Goal: Task Accomplishment & Management: Use online tool/utility

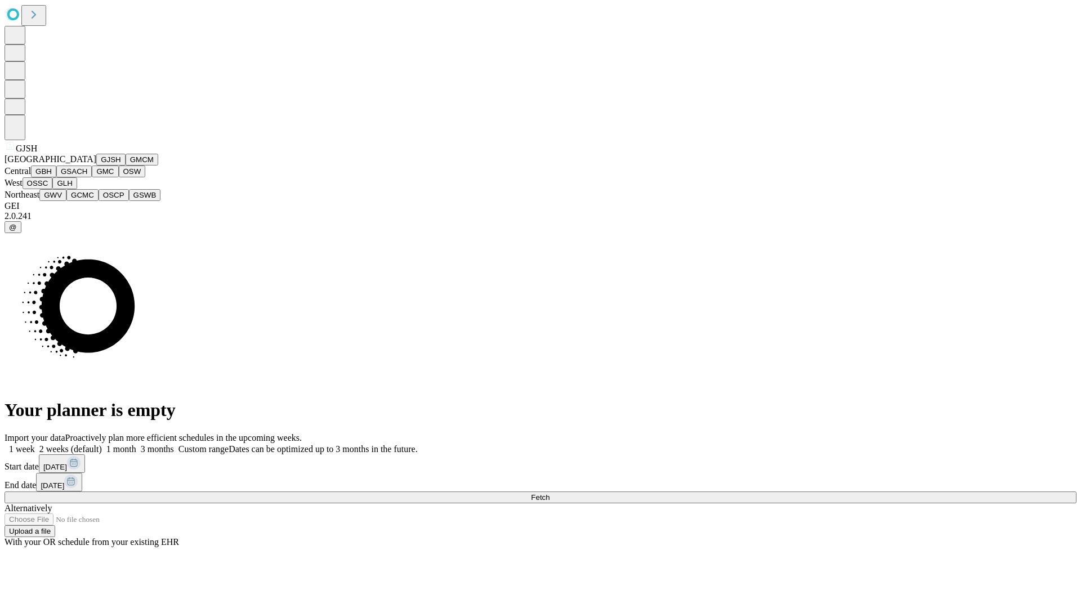
click at [96, 165] on button "GJSH" at bounding box center [110, 160] width 29 height 12
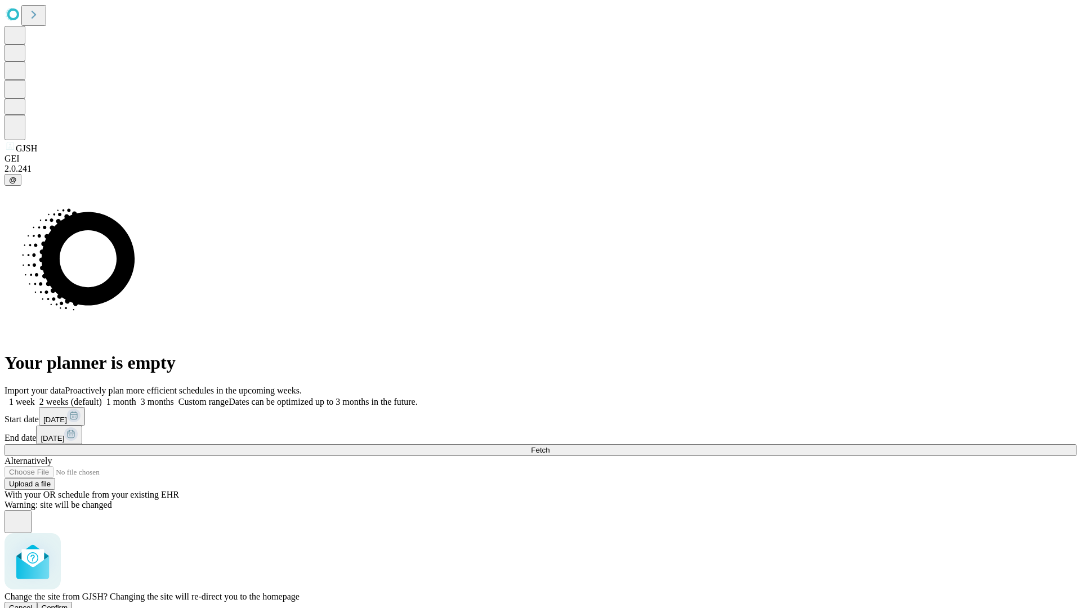
click at [68, 603] on span "Confirm" at bounding box center [55, 607] width 26 height 8
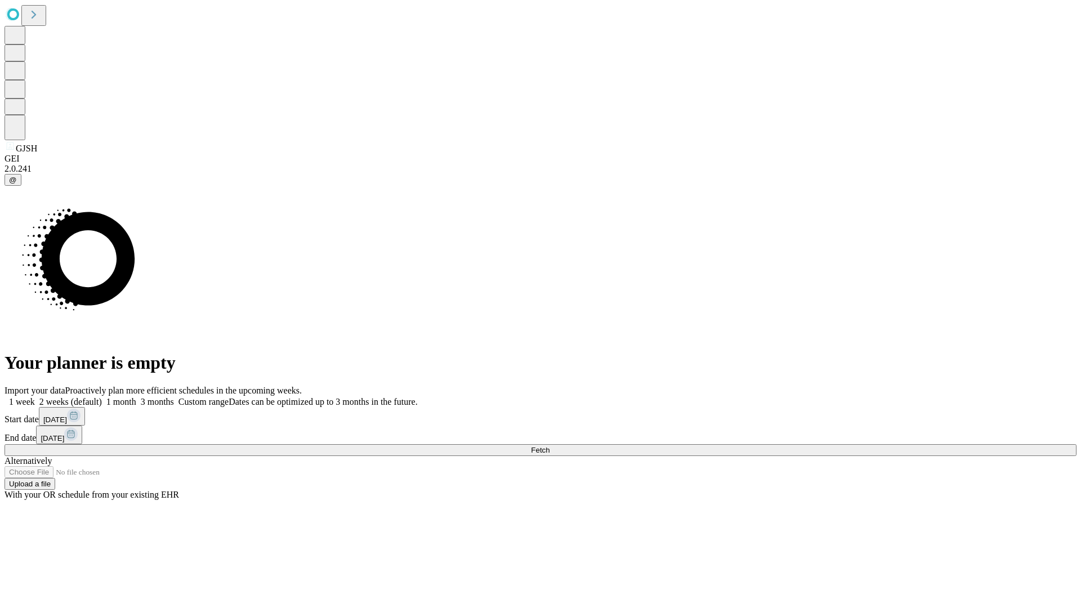
click at [35, 397] on label "1 week" at bounding box center [20, 402] width 30 height 10
click at [549, 446] on span "Fetch" at bounding box center [540, 450] width 19 height 8
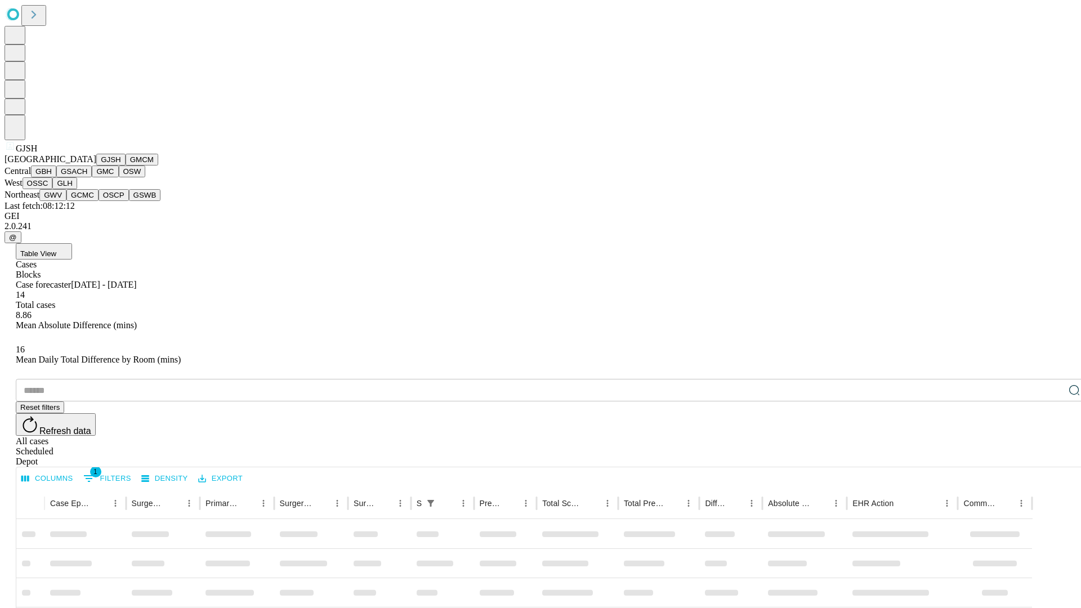
click at [126, 165] on button "GMCM" at bounding box center [142, 160] width 33 height 12
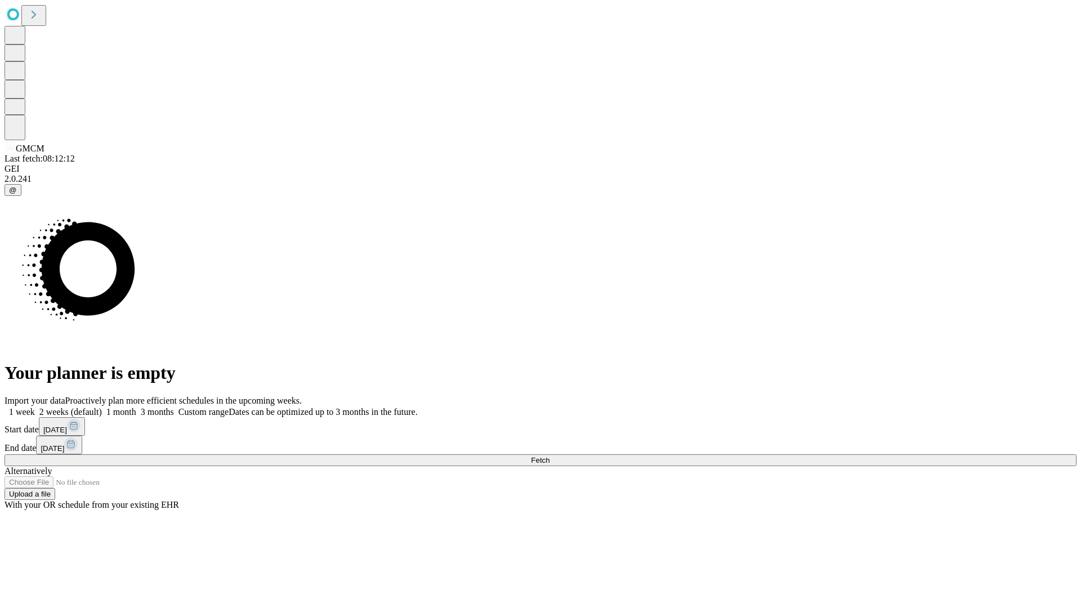
click at [35, 407] on label "1 week" at bounding box center [20, 412] width 30 height 10
click at [549, 456] on span "Fetch" at bounding box center [540, 460] width 19 height 8
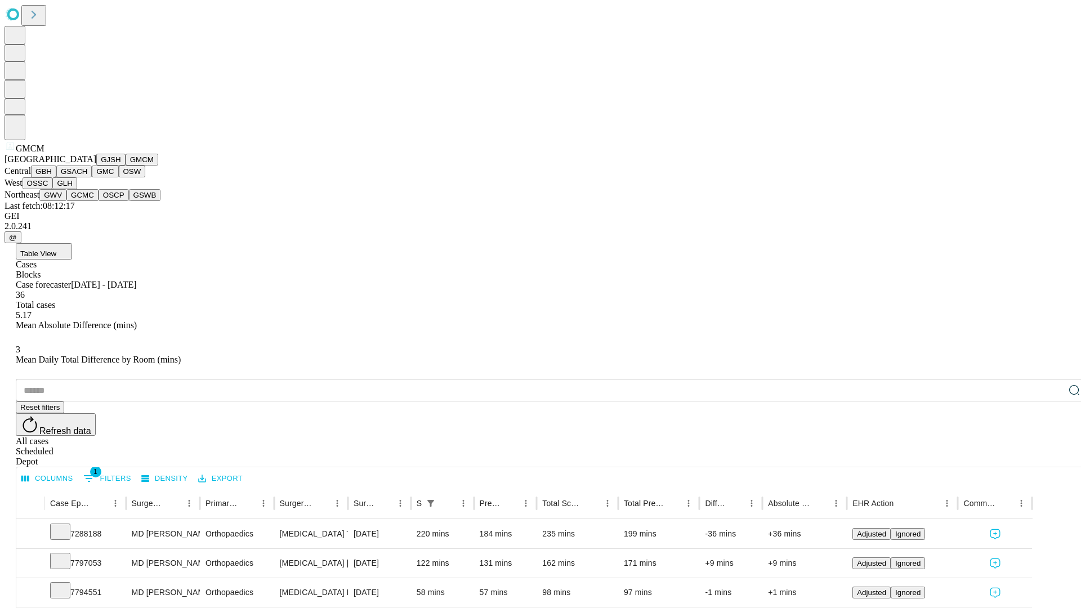
click at [56, 177] on button "GBH" at bounding box center [43, 171] width 25 height 12
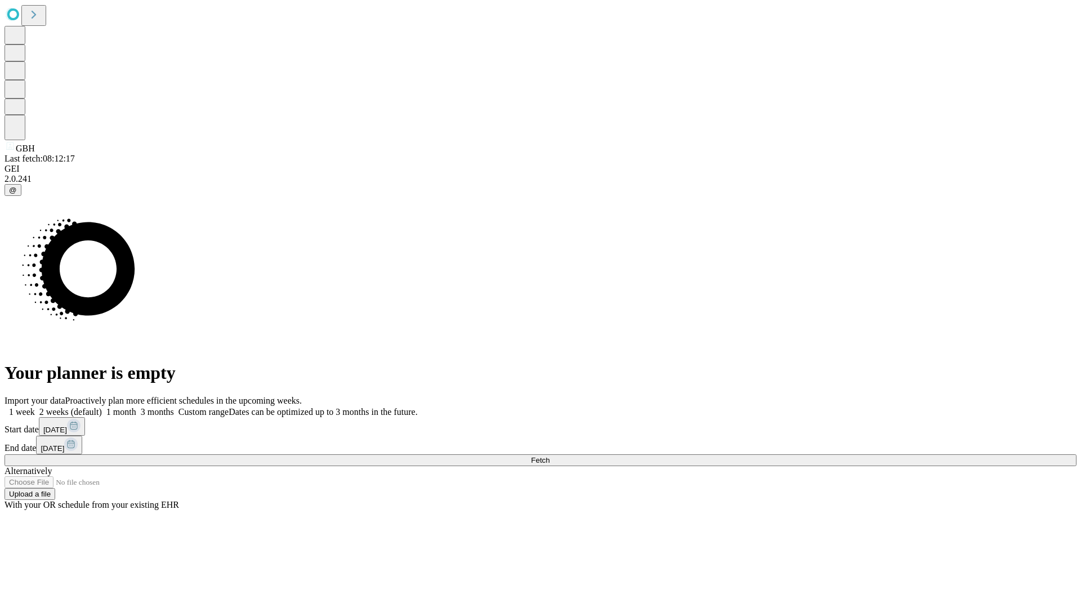
click at [35, 407] on label "1 week" at bounding box center [20, 412] width 30 height 10
click at [549, 456] on span "Fetch" at bounding box center [540, 460] width 19 height 8
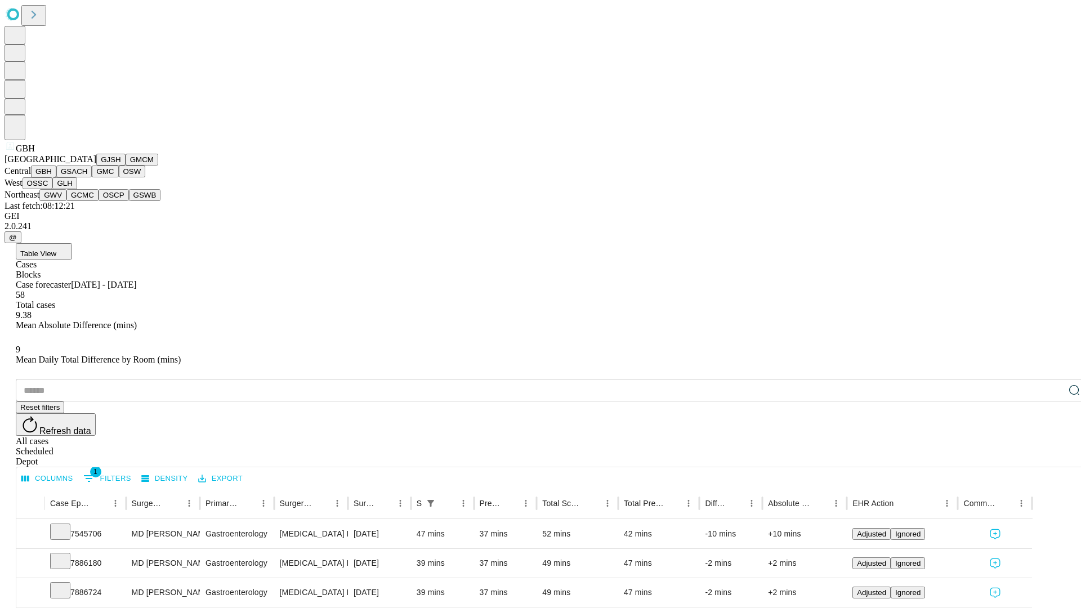
click at [87, 177] on button "GSACH" at bounding box center [73, 171] width 35 height 12
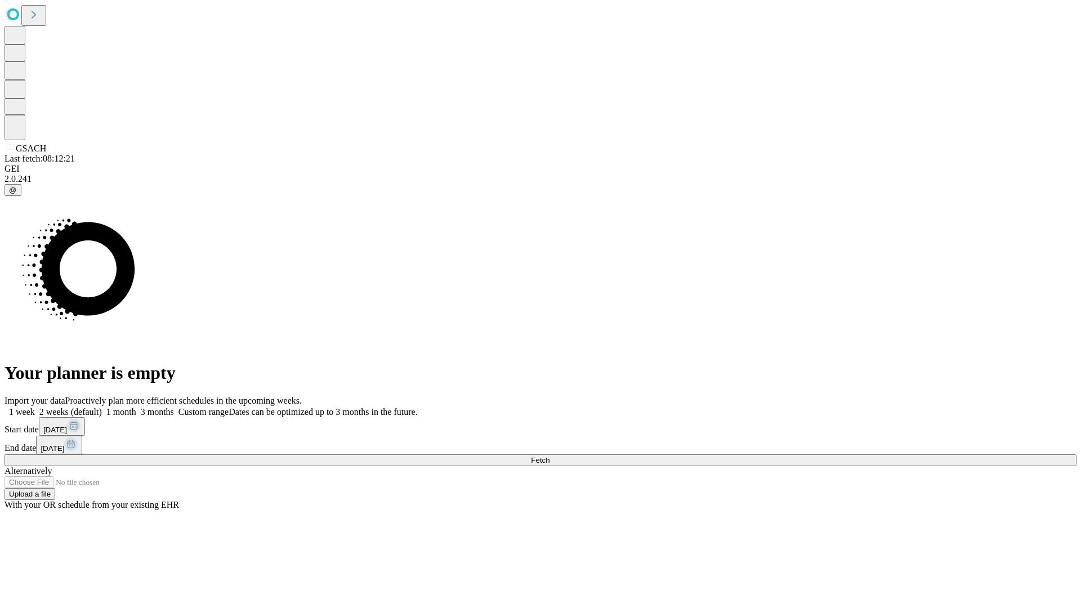
click at [35, 407] on label "1 week" at bounding box center [20, 412] width 30 height 10
click at [549, 456] on span "Fetch" at bounding box center [540, 460] width 19 height 8
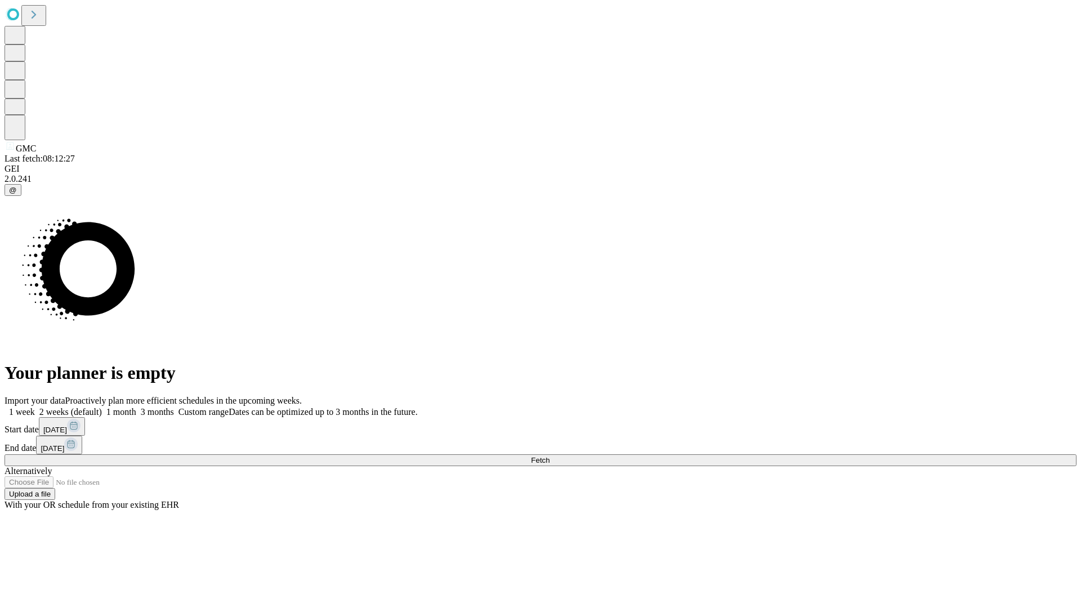
click at [35, 407] on label "1 week" at bounding box center [20, 412] width 30 height 10
click at [549, 456] on span "Fetch" at bounding box center [540, 460] width 19 height 8
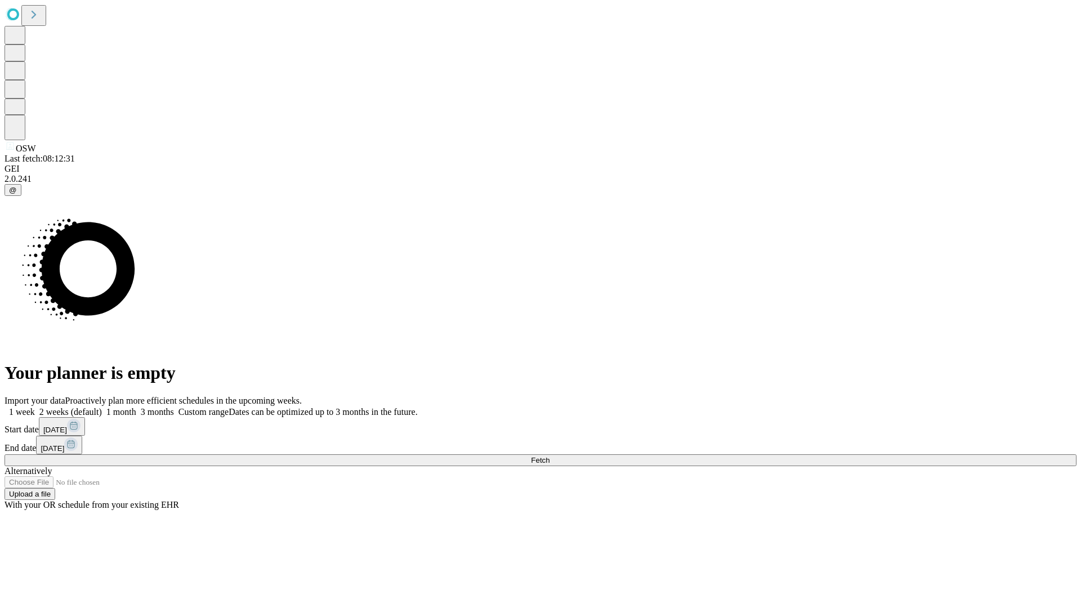
click at [35, 407] on label "1 week" at bounding box center [20, 412] width 30 height 10
click at [549, 456] on span "Fetch" at bounding box center [540, 460] width 19 height 8
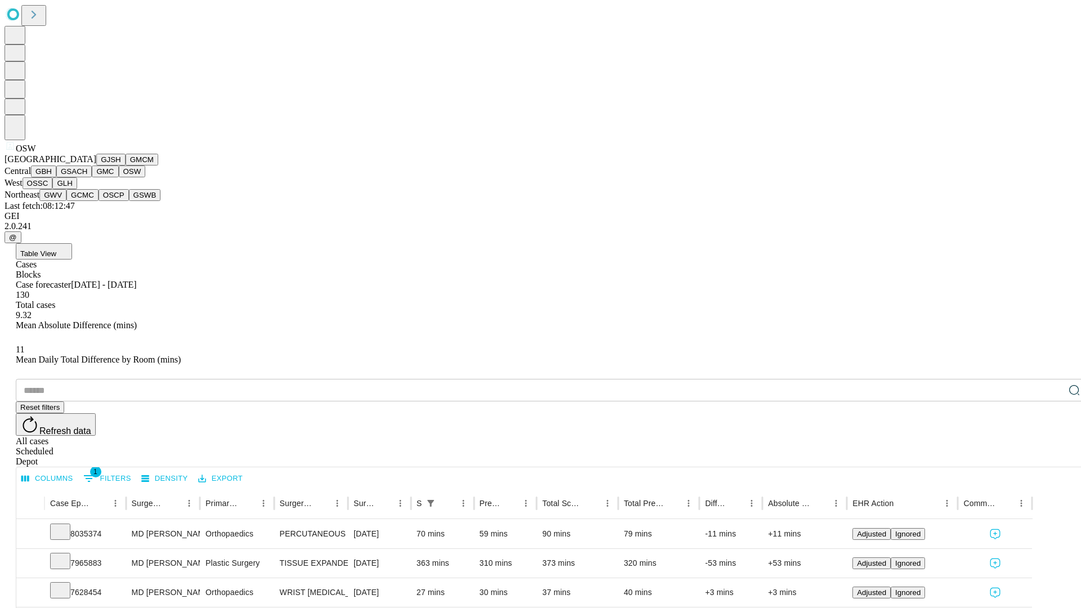
click at [53, 189] on button "OSSC" at bounding box center [38, 183] width 30 height 12
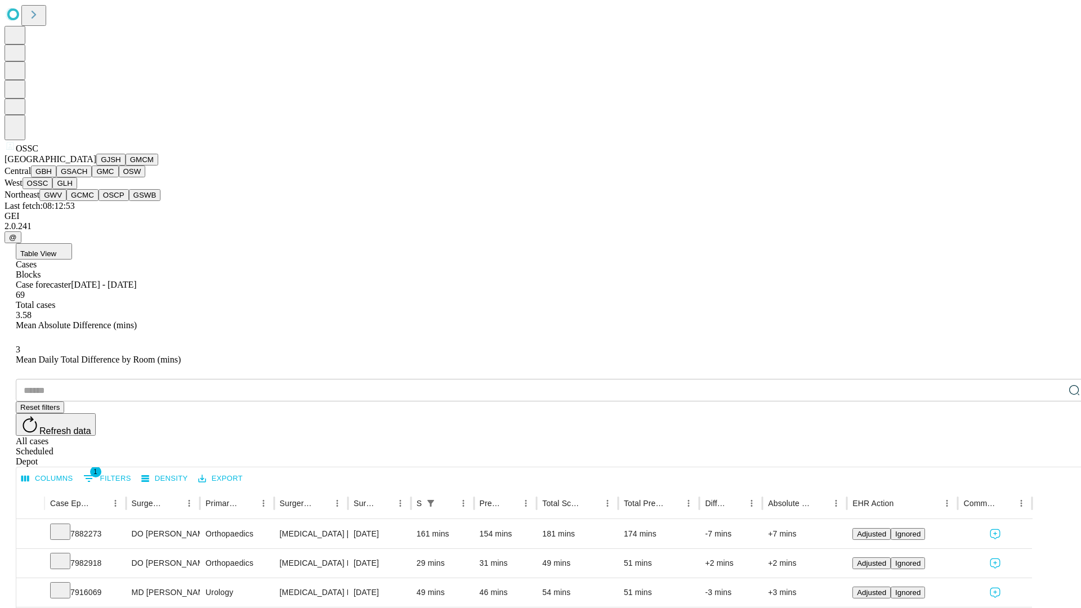
click at [77, 189] on button "GLH" at bounding box center [64, 183] width 24 height 12
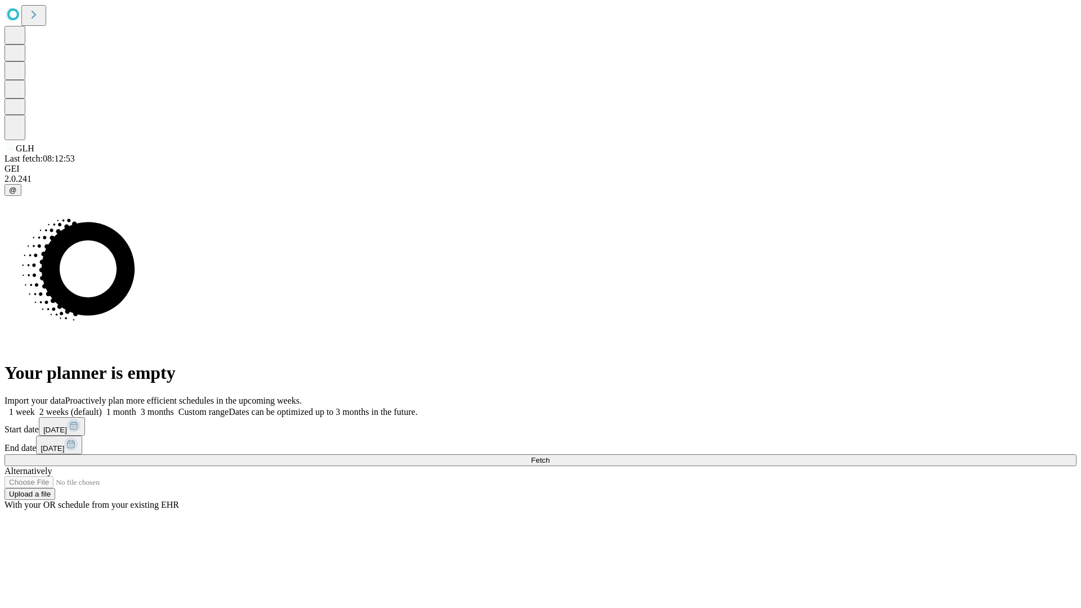
click at [35, 407] on label "1 week" at bounding box center [20, 412] width 30 height 10
click at [549, 456] on span "Fetch" at bounding box center [540, 460] width 19 height 8
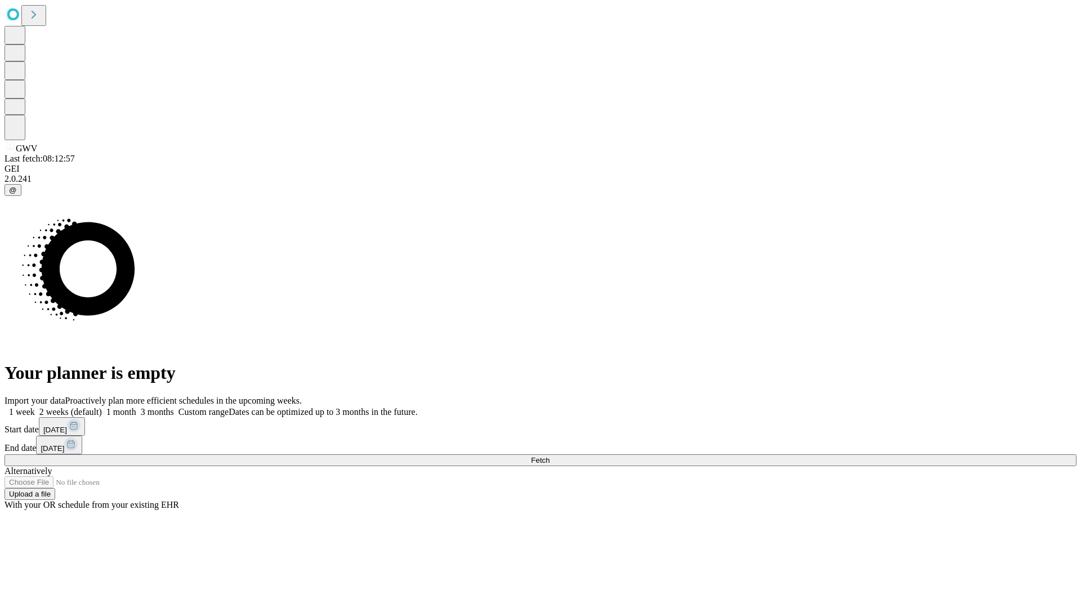
click at [35, 407] on label "1 week" at bounding box center [20, 412] width 30 height 10
click at [549, 456] on span "Fetch" at bounding box center [540, 460] width 19 height 8
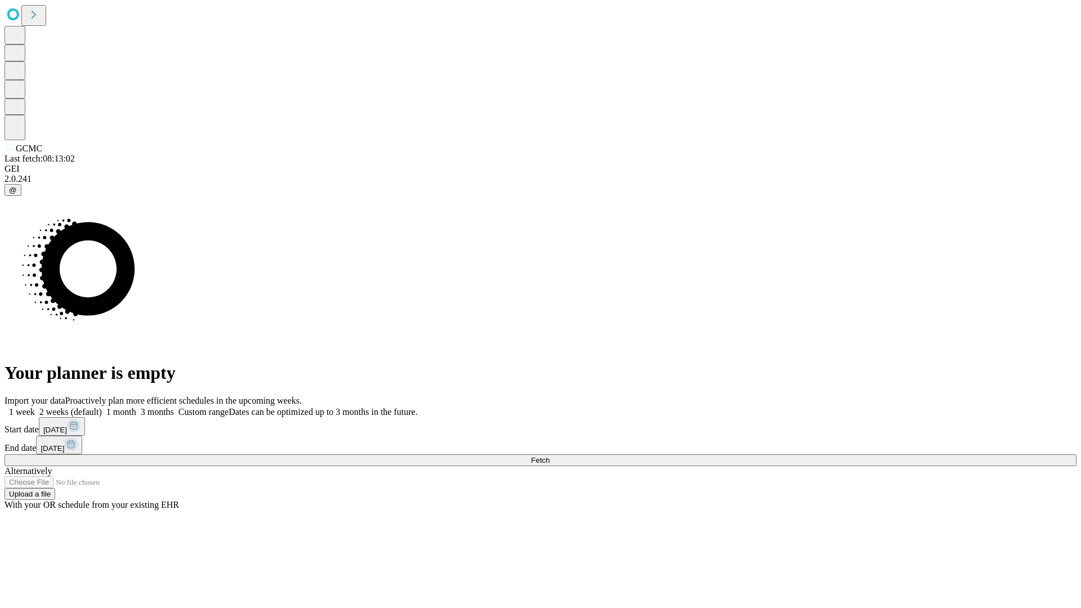
click at [549, 456] on span "Fetch" at bounding box center [540, 460] width 19 height 8
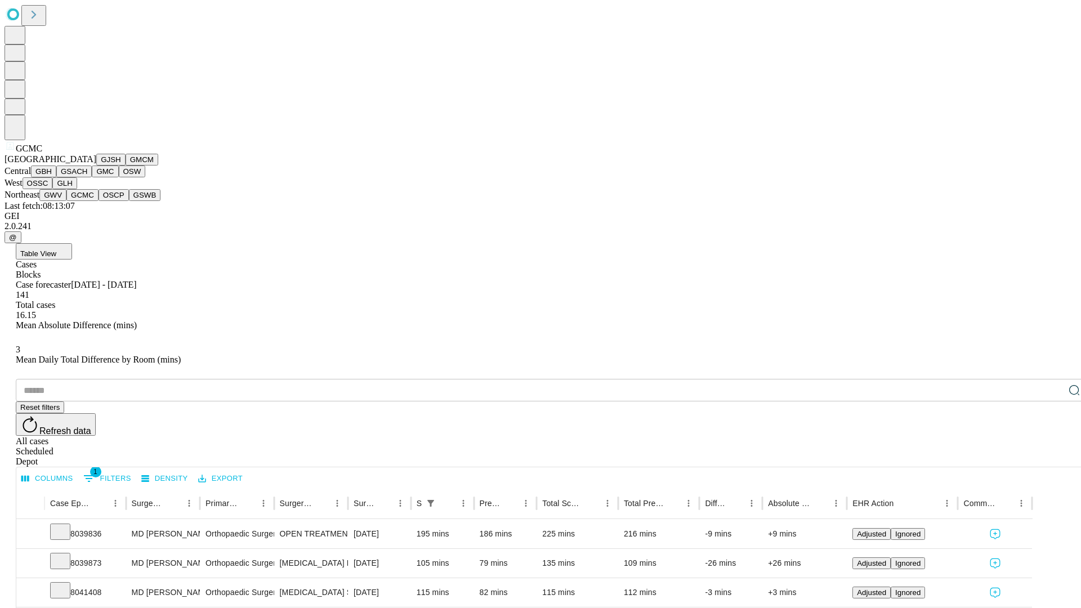
click at [98, 201] on button "OSCP" at bounding box center [113, 195] width 30 height 12
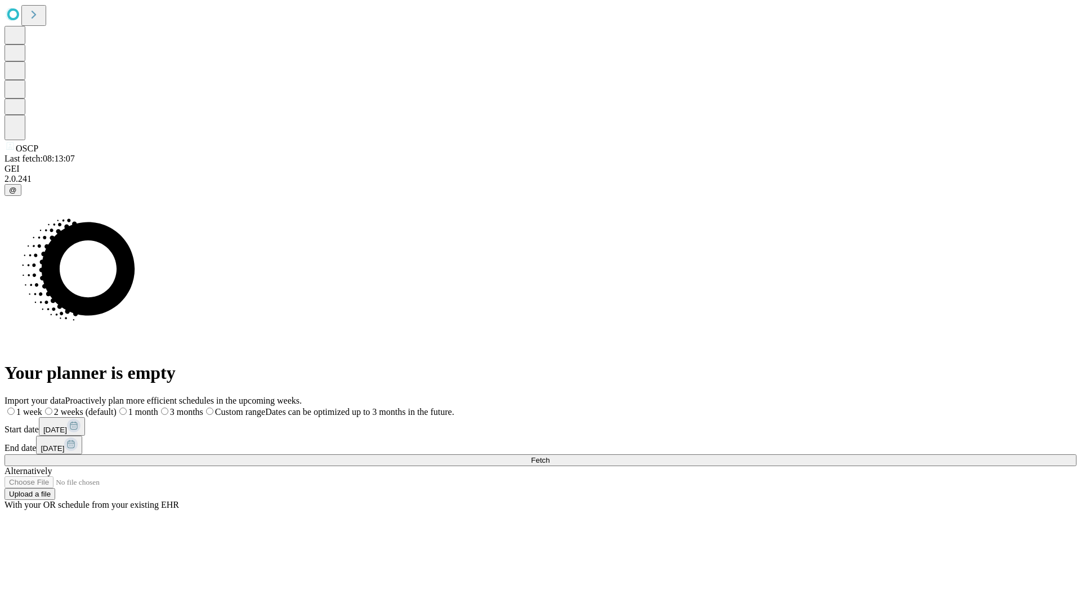
click at [42, 407] on label "1 week" at bounding box center [24, 412] width 38 height 10
click at [549, 456] on span "Fetch" at bounding box center [540, 460] width 19 height 8
